Goal: Task Accomplishment & Management: Complete application form

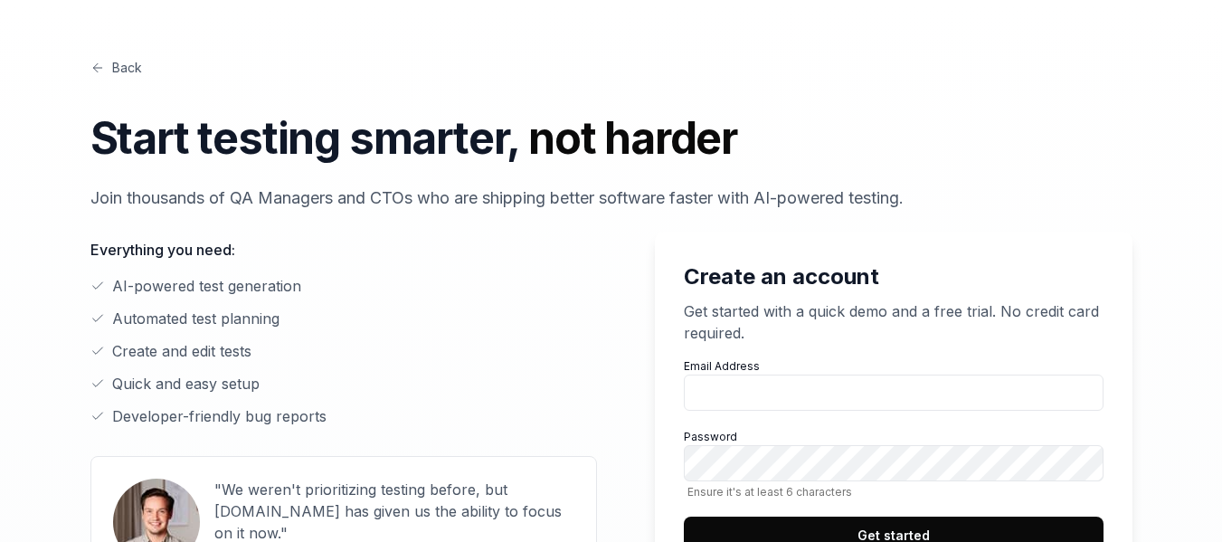
scroll to position [90, 0]
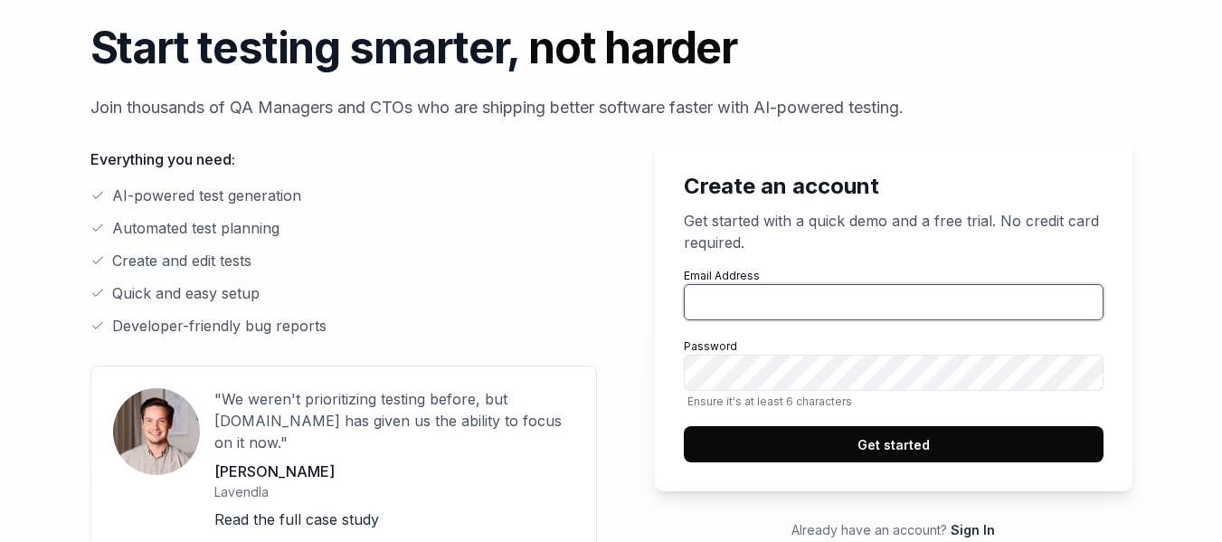
click at [794, 303] on input "Email Address" at bounding box center [894, 302] width 420 height 36
type input "C"
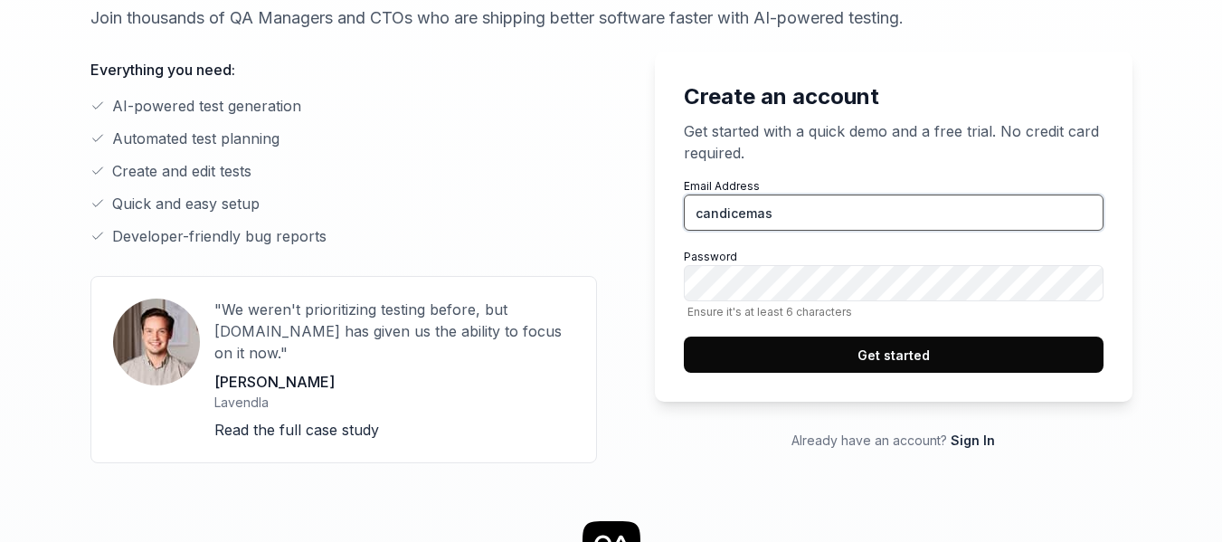
scroll to position [181, 0]
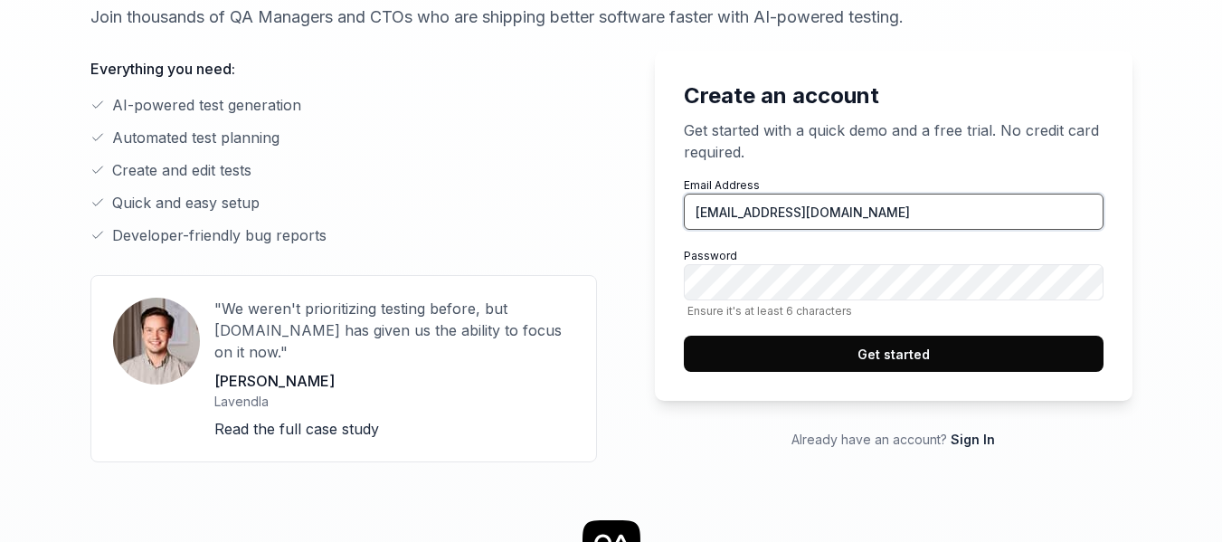
click at [837, 211] on input "[EMAIL_ADDRESS][DOMAIN_NAME]" at bounding box center [894, 212] width 420 height 36
type input "[EMAIL_ADDRESS][DOMAIN_NAME]"
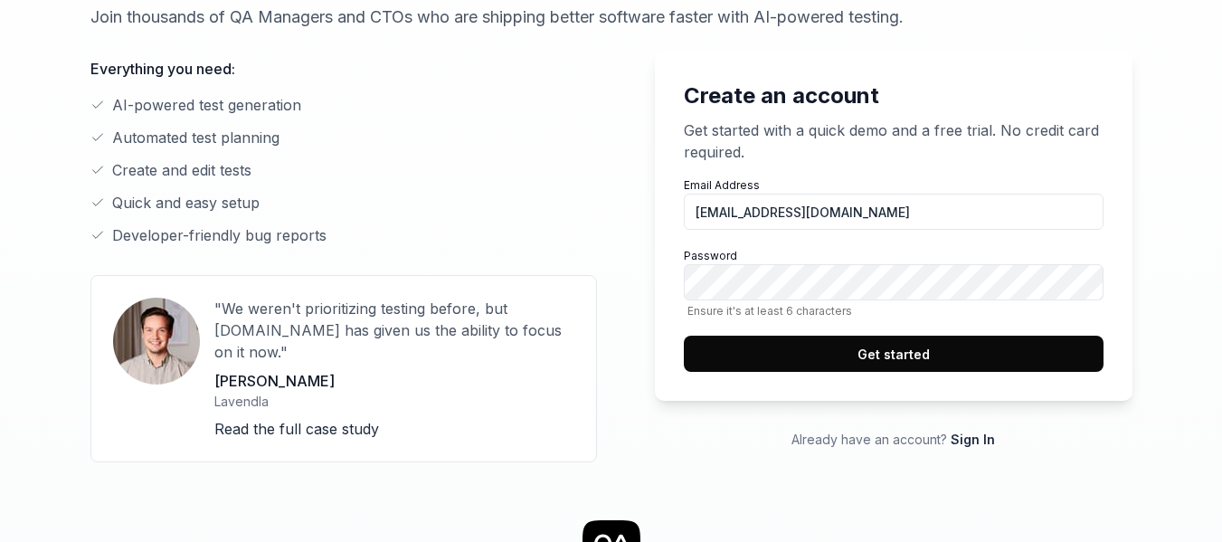
click at [975, 361] on button "Get started" at bounding box center [894, 354] width 420 height 36
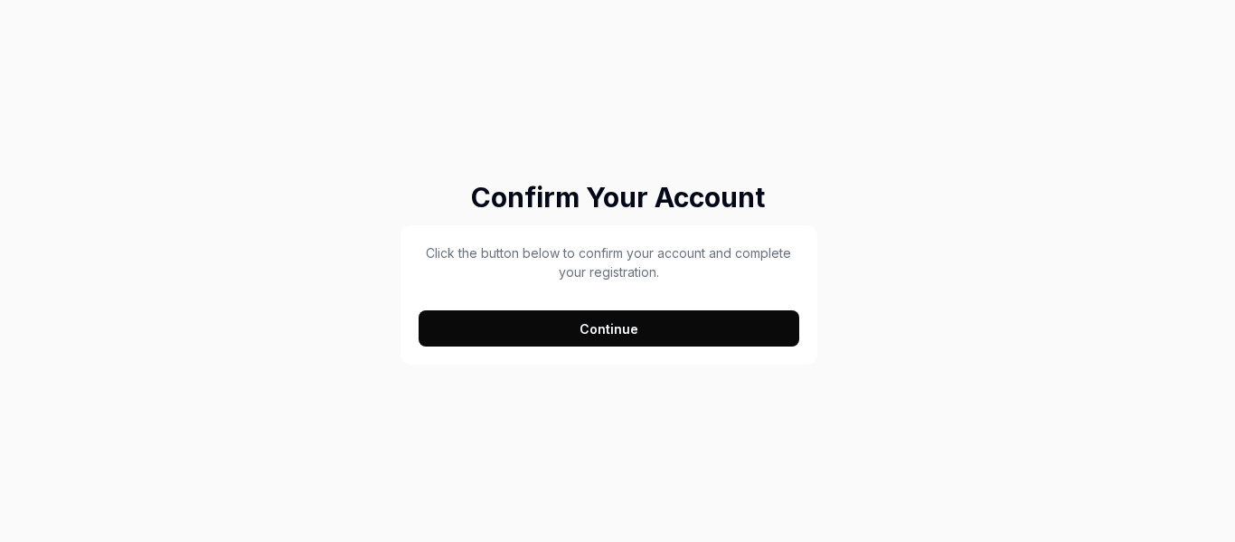
click at [685, 332] on button "Continue" at bounding box center [609, 328] width 381 height 36
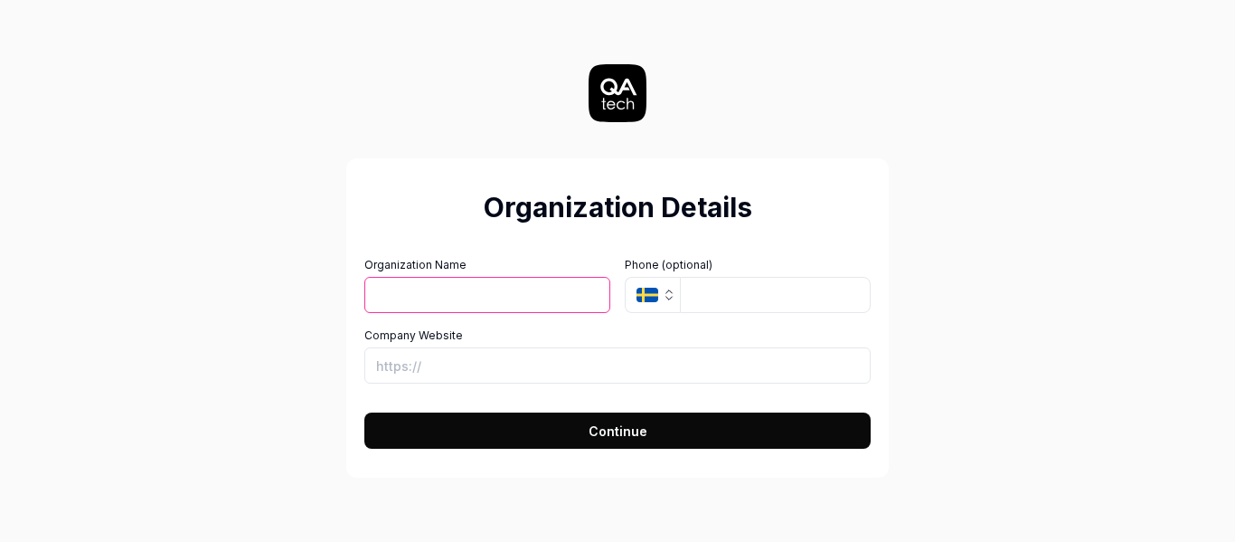
click at [615, 433] on span "Continue" at bounding box center [618, 430] width 59 height 19
drag, startPoint x: 506, startPoint y: 289, endPoint x: 519, endPoint y: 306, distance: 20.6
click at [506, 288] on input "Organization Name" at bounding box center [487, 295] width 246 height 36
type input "Permit"
click at [673, 440] on button "Continue" at bounding box center [617, 430] width 506 height 36
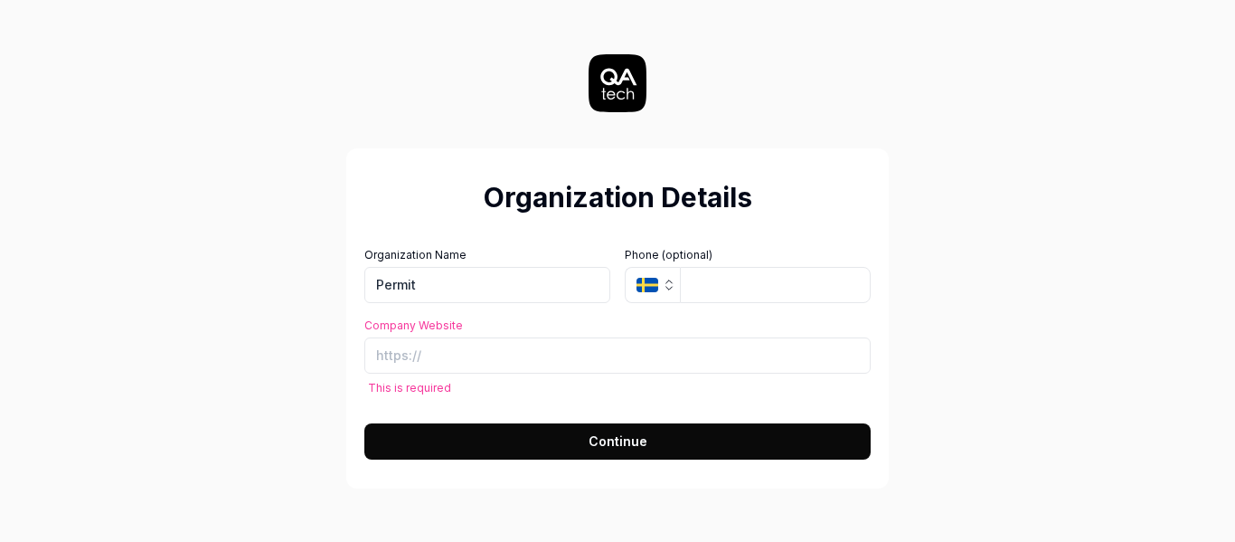
click at [631, 82] on icon at bounding box center [618, 83] width 58 height 58
